Goal: Information Seeking & Learning: Learn about a topic

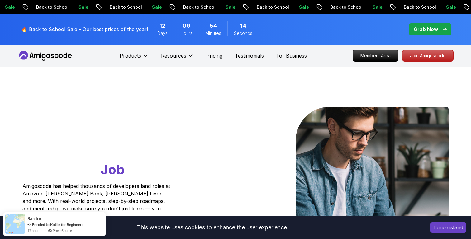
click at [457, 228] on button "I understand" at bounding box center [449, 228] width 36 height 11
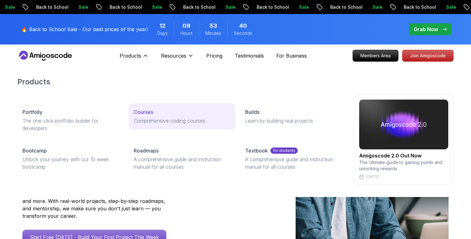
click at [140, 116] on p "Courses" at bounding box center [144, 112] width 20 height 7
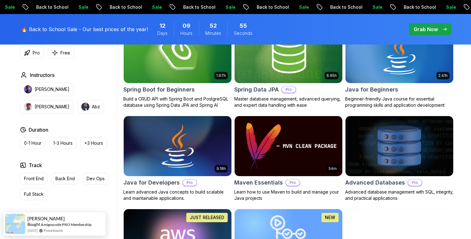
scroll to position [319, 0]
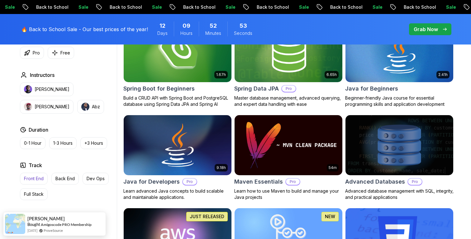
click at [35, 179] on p "Front End" at bounding box center [34, 179] width 20 height 6
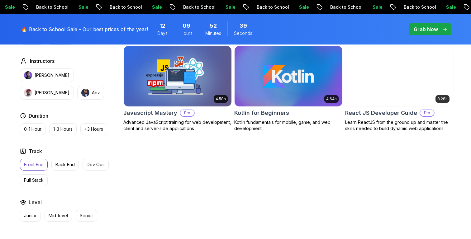
scroll to position [290, 0]
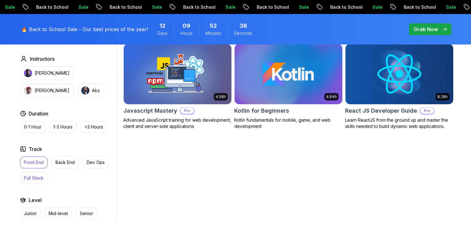
click at [31, 173] on button "Full Stack" at bounding box center [34, 178] width 28 height 12
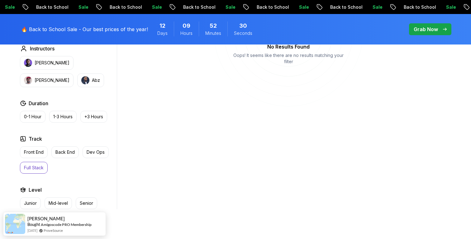
scroll to position [301, 0]
click at [66, 153] on p "Back End" at bounding box center [65, 152] width 19 height 6
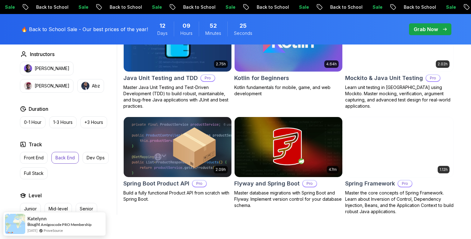
scroll to position [762, 0]
